Goal: Task Accomplishment & Management: Use online tool/utility

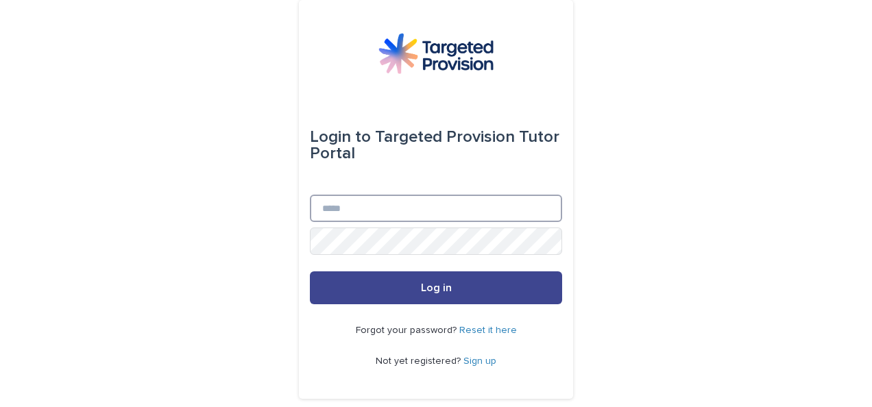
type input "**********"
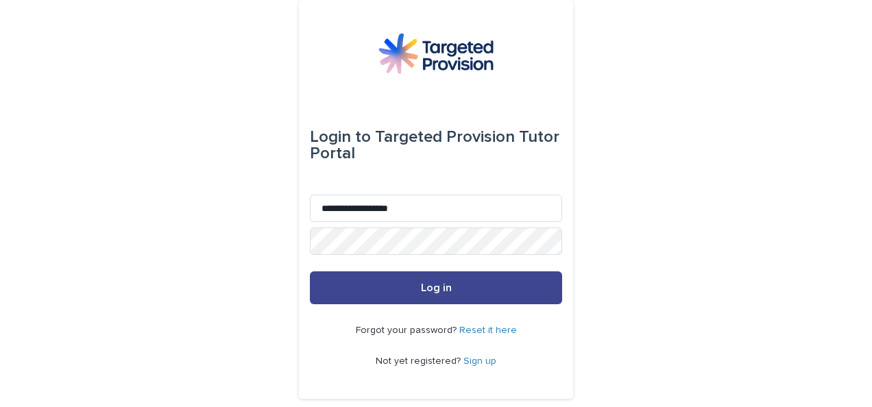
click at [450, 284] on button "Log in" at bounding box center [436, 287] width 252 height 33
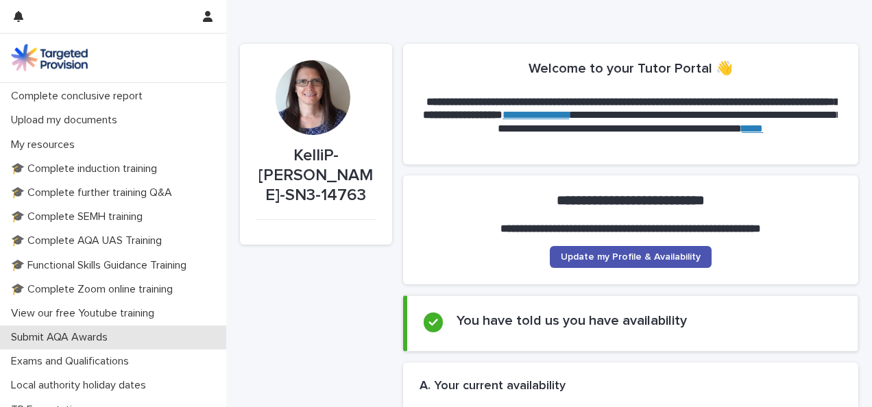
scroll to position [289, 0]
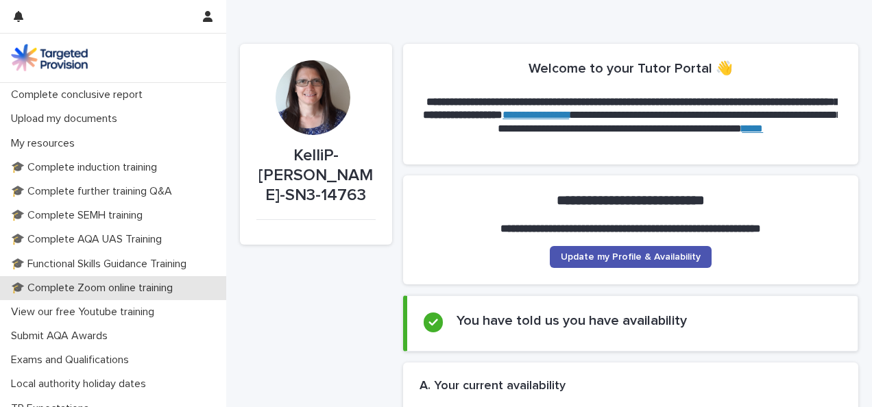
click at [138, 288] on p "🎓 Complete Zoom online training" at bounding box center [94, 288] width 178 height 13
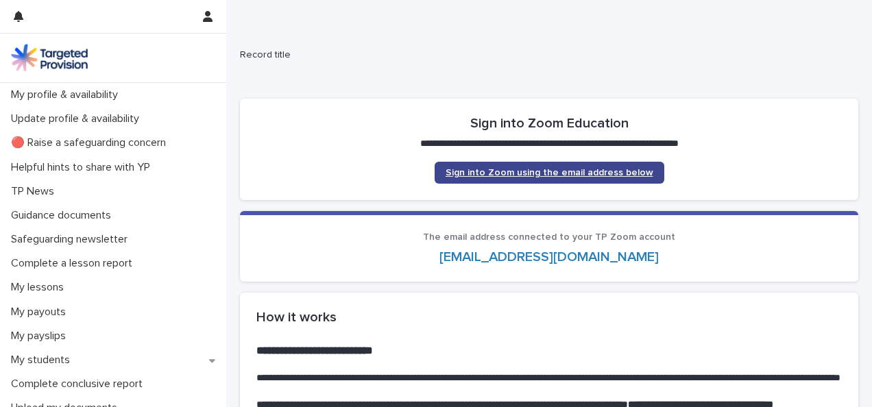
click at [537, 170] on span "Sign into Zoom using the email address below" at bounding box center [549, 173] width 208 height 10
click at [504, 178] on link "Sign into Zoom using the email address below" at bounding box center [549, 173] width 230 height 22
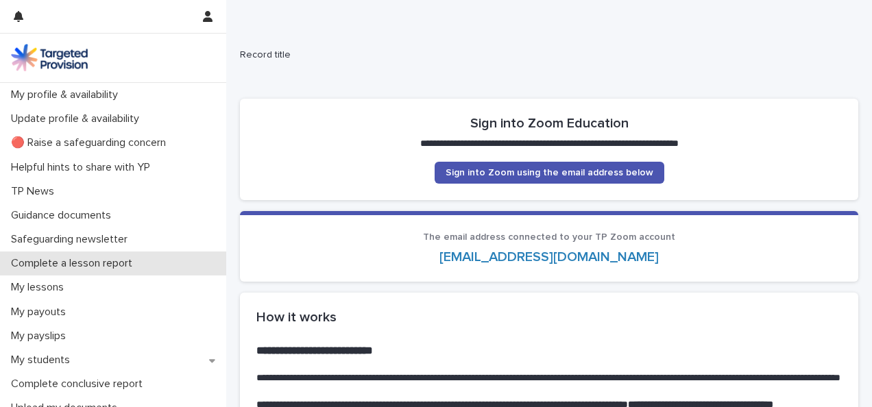
click at [98, 257] on p "Complete a lesson report" at bounding box center [74, 263] width 138 height 13
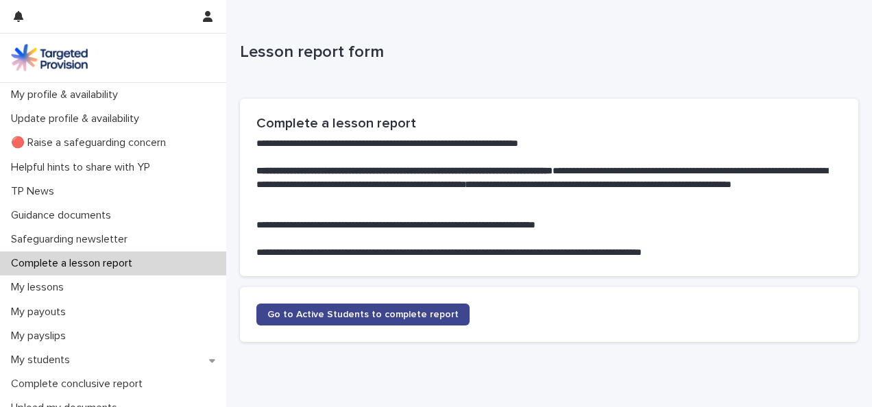
click at [317, 316] on span "Go to Active Students to complete report" at bounding box center [362, 315] width 191 height 10
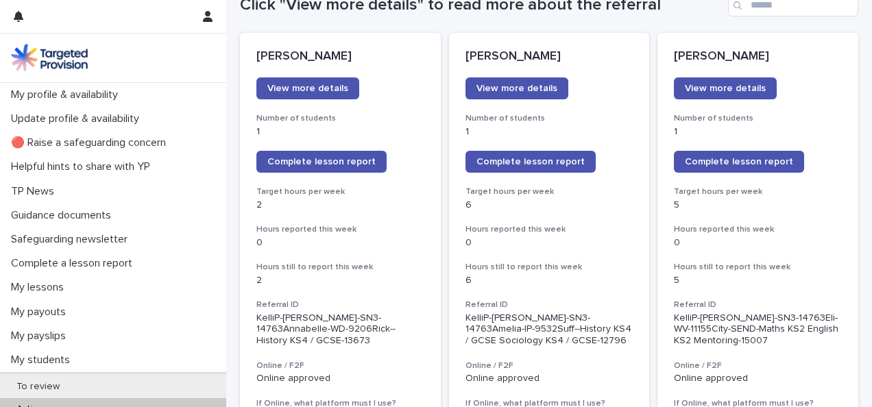
scroll to position [199, 0]
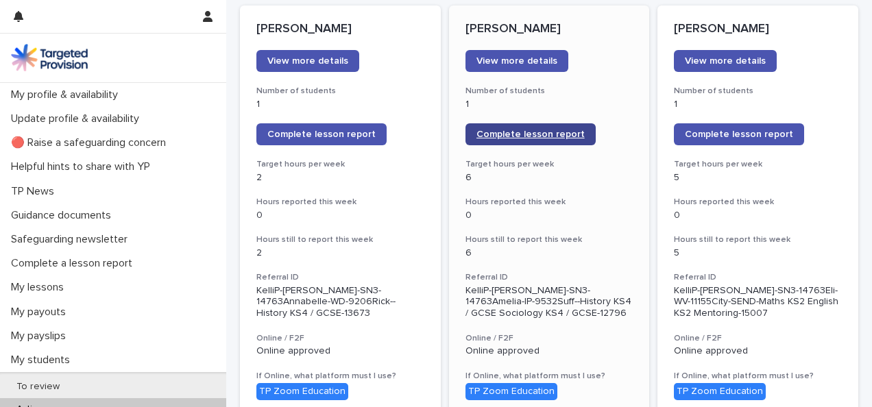
click at [509, 130] on span "Complete lesson report" at bounding box center [530, 135] width 108 height 10
